Goal: Find contact information: Find contact information

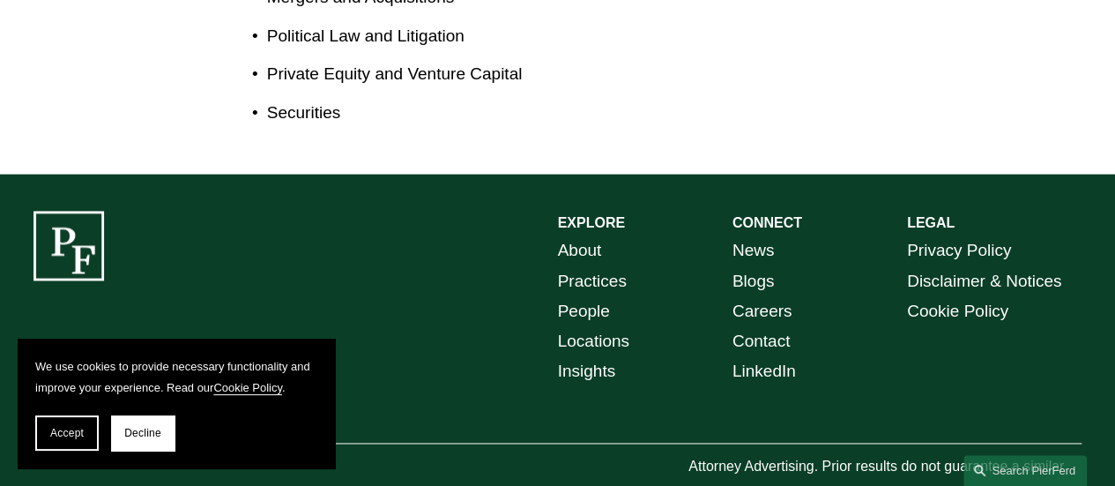
scroll to position [1121, 0]
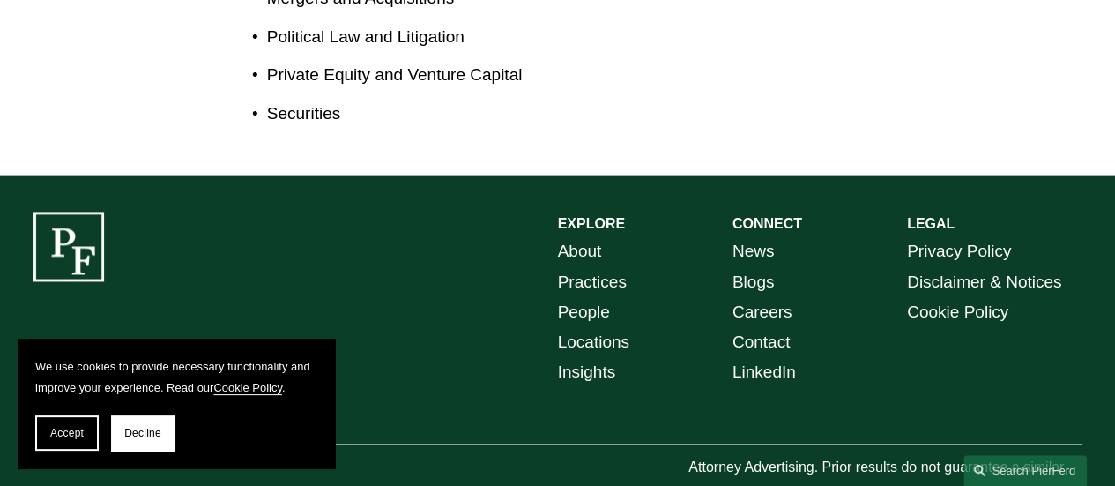
click at [609, 327] on link "Locations" at bounding box center [593, 342] width 71 height 30
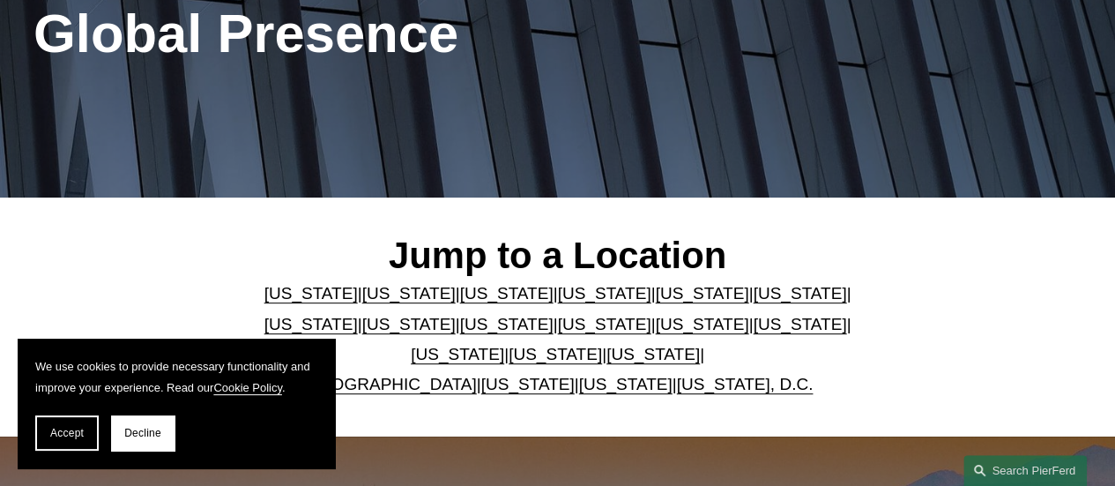
scroll to position [263, 0]
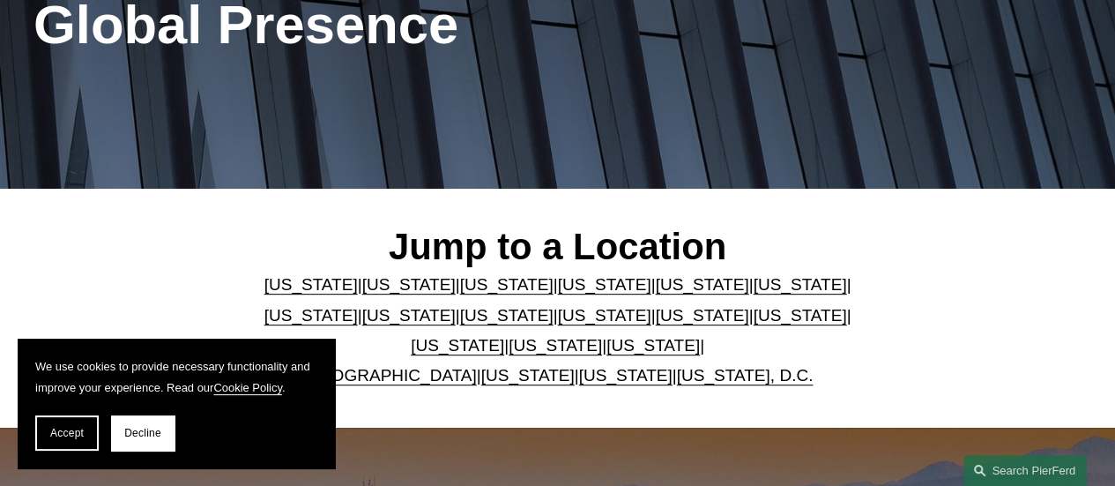
click at [655, 318] on link "[US_STATE]" at bounding box center [701, 315] width 93 height 19
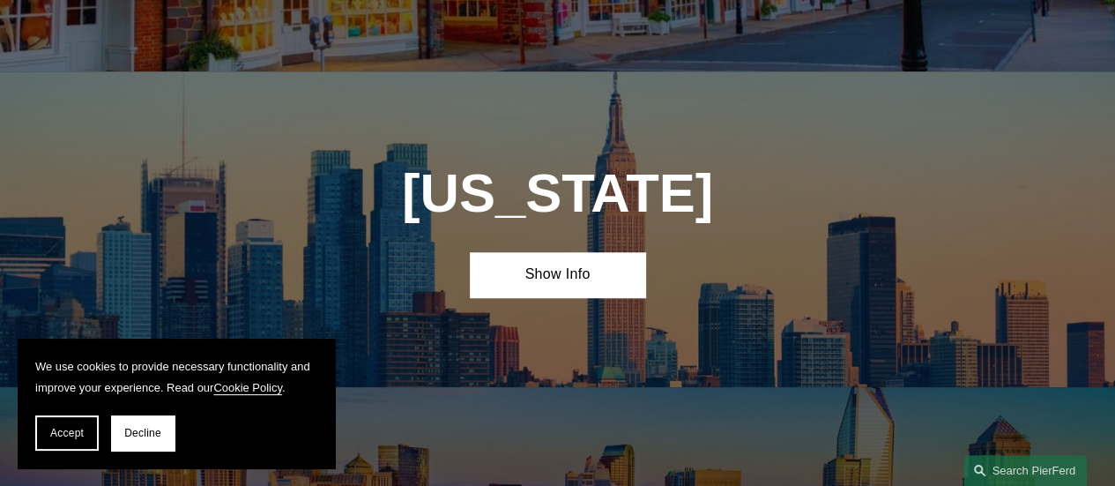
scroll to position [3886, 0]
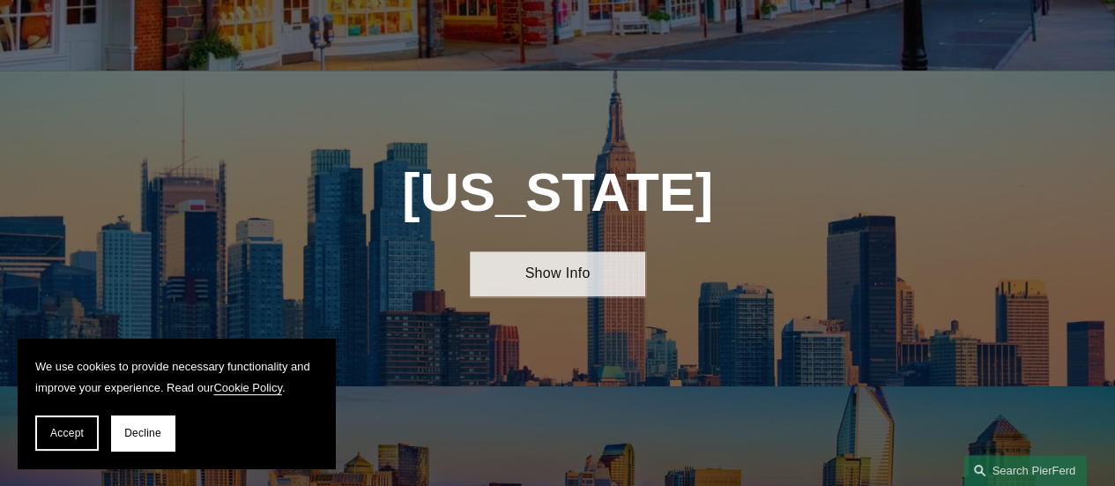
click at [544, 251] on link "Show Info" at bounding box center [557, 273] width 174 height 45
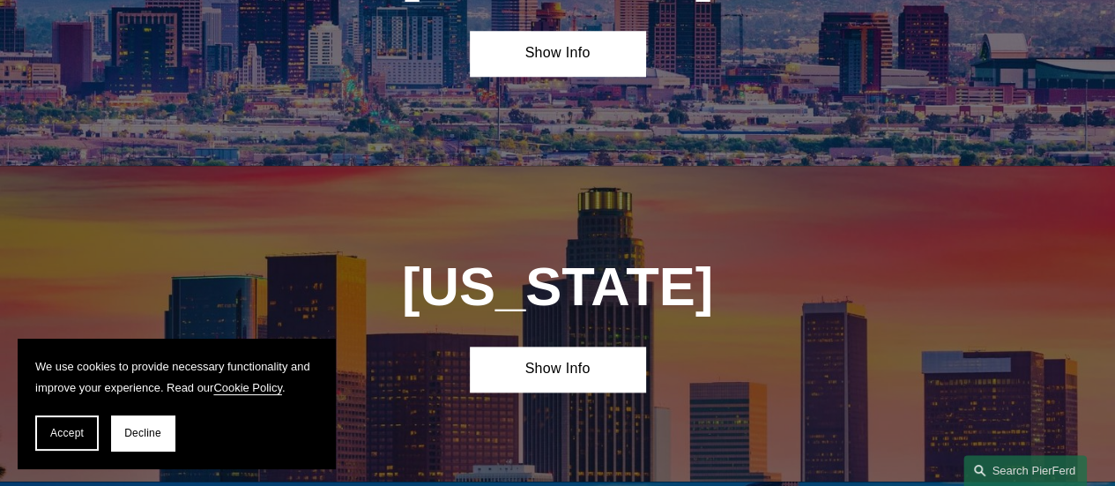
scroll to position [224, 0]
